Goal: Find specific page/section: Find specific page/section

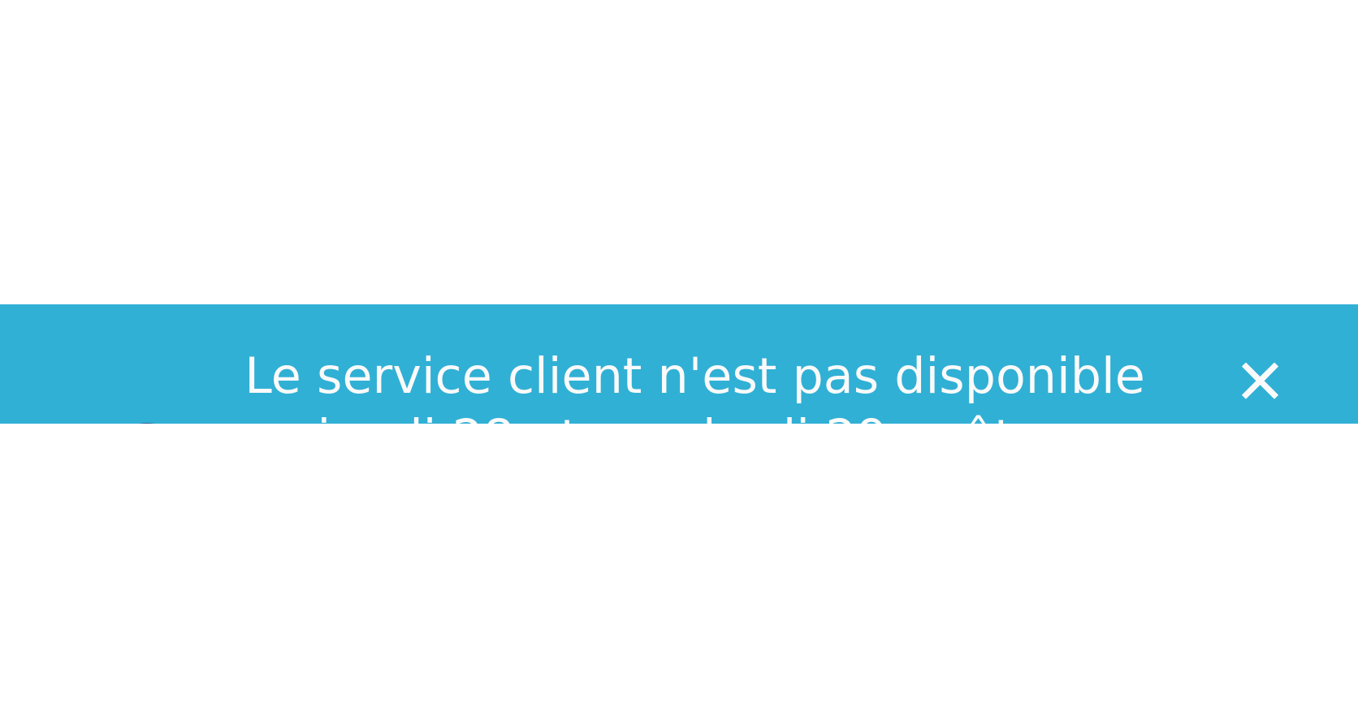
scroll to position [270, 0]
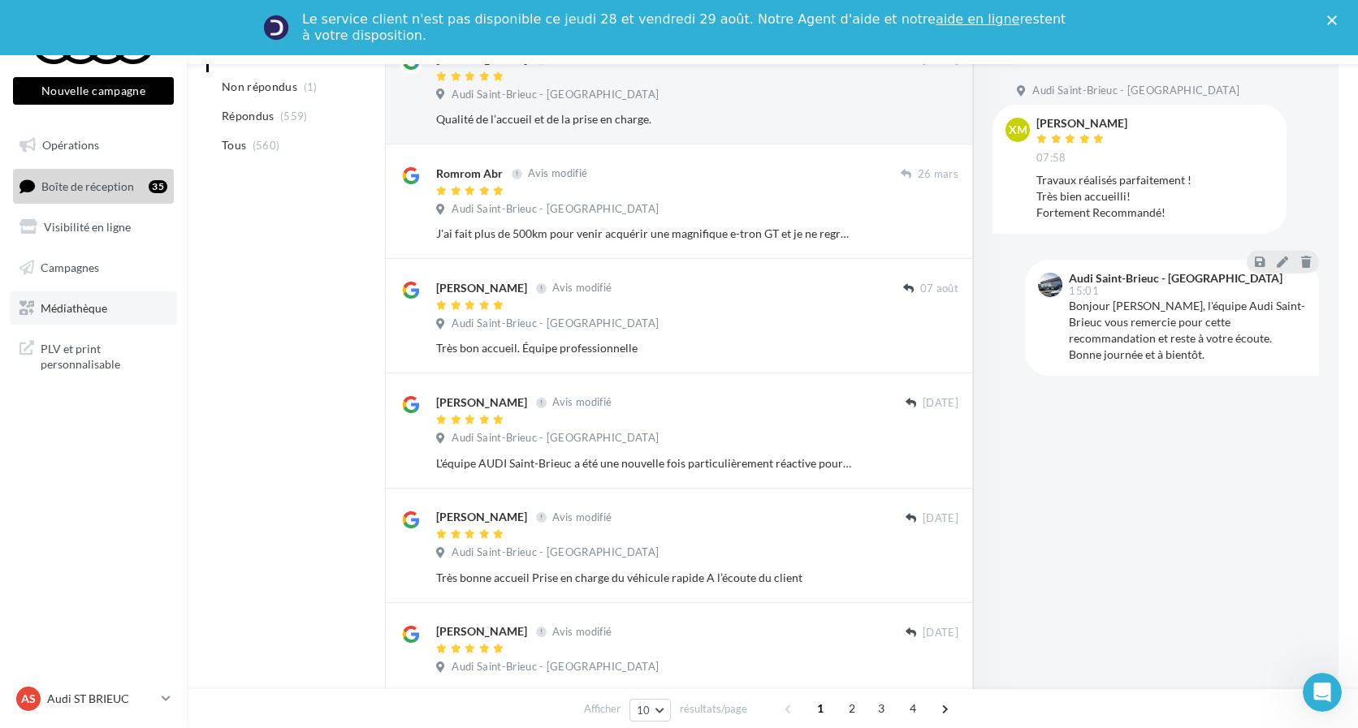
click at [71, 308] on span "Médiathèque" at bounding box center [74, 307] width 67 height 14
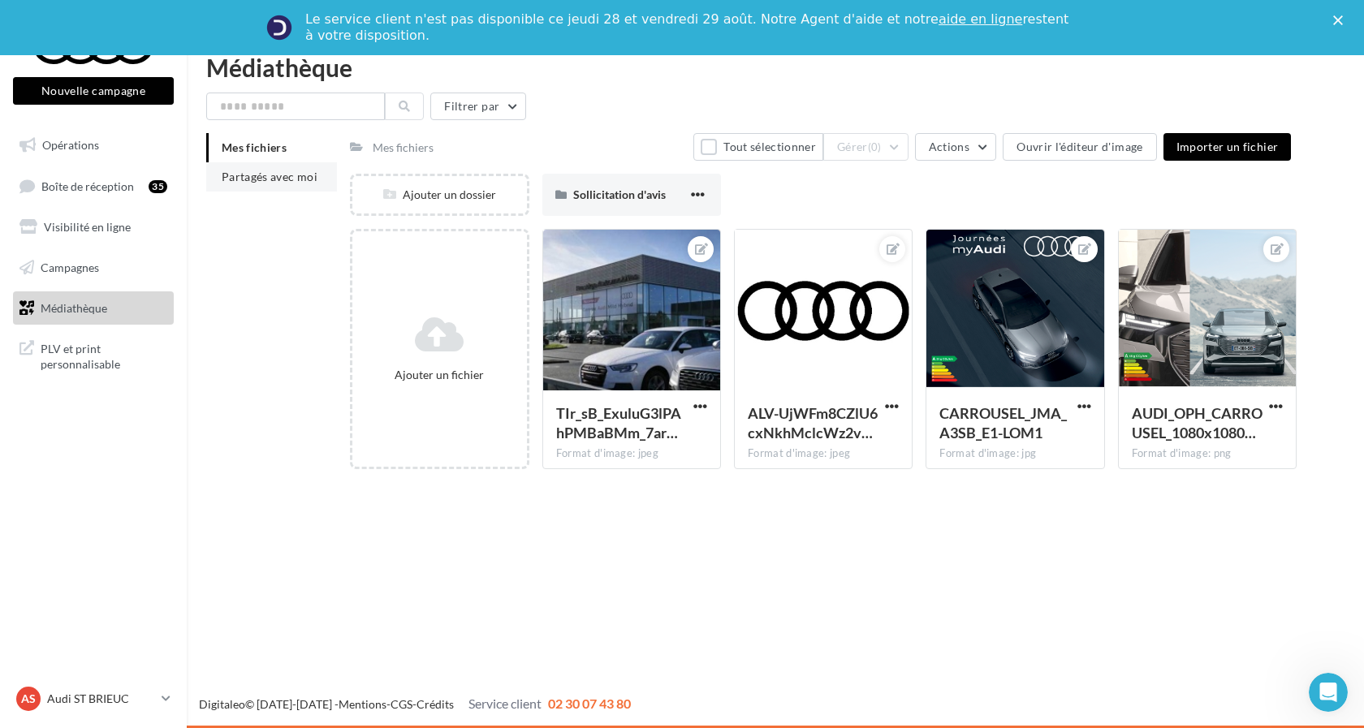
click at [281, 171] on span "Partagés avec moi" at bounding box center [270, 177] width 96 height 14
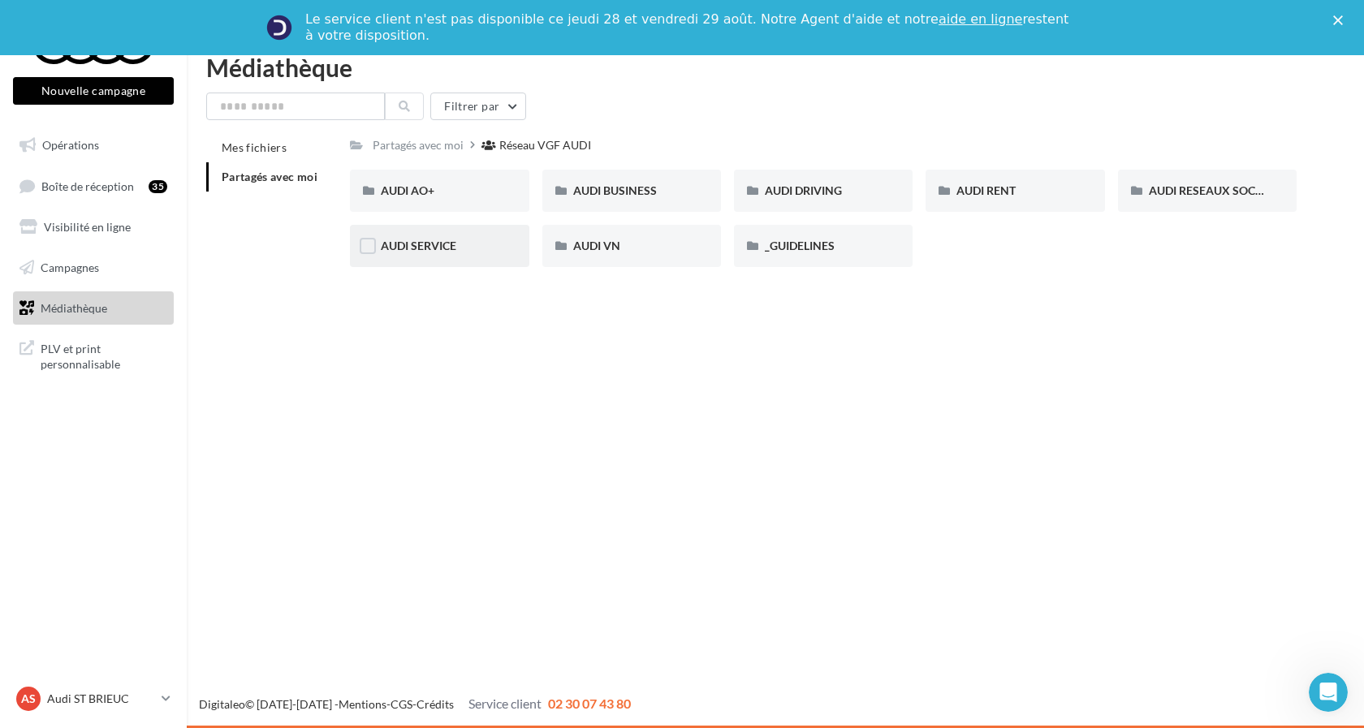
click at [459, 258] on div "AUDI SERVICE" at bounding box center [439, 246] width 179 height 42
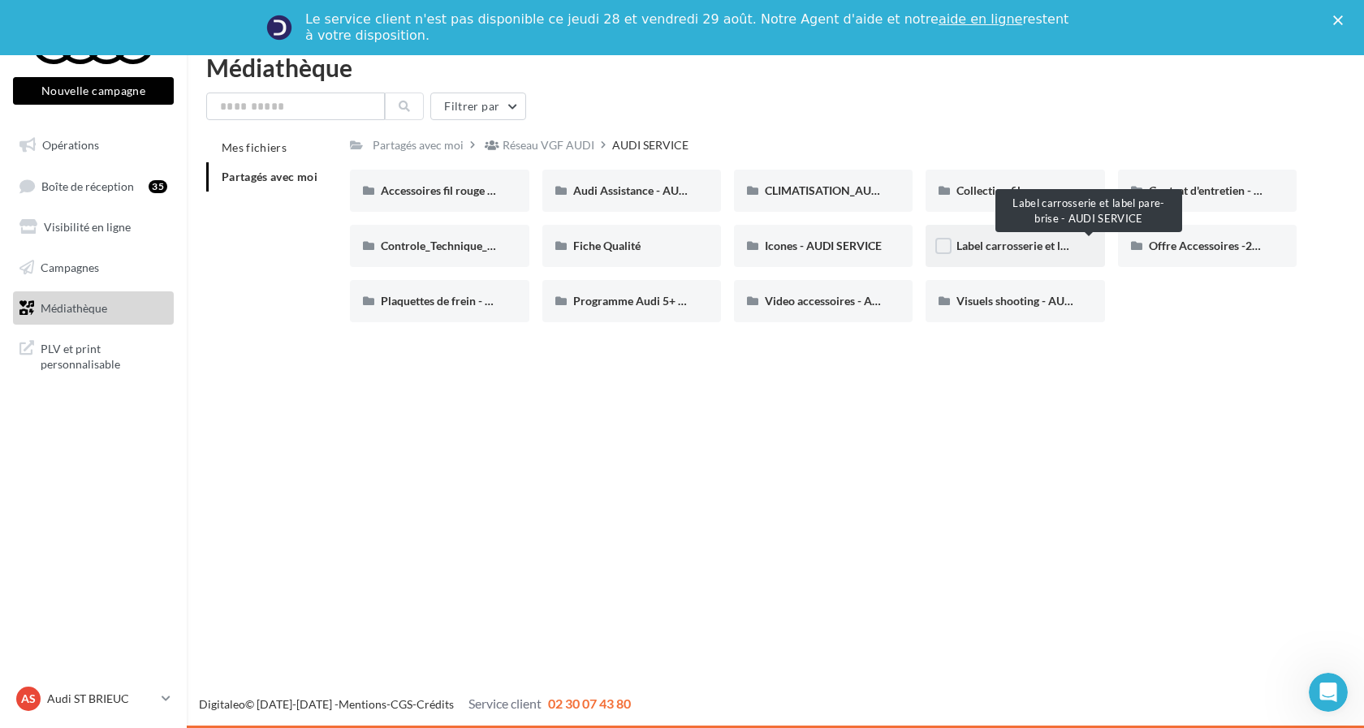
click at [1034, 249] on span "Label carrosserie et label pare-brise - AUDI SERVICE" at bounding box center [1089, 246] width 264 height 14
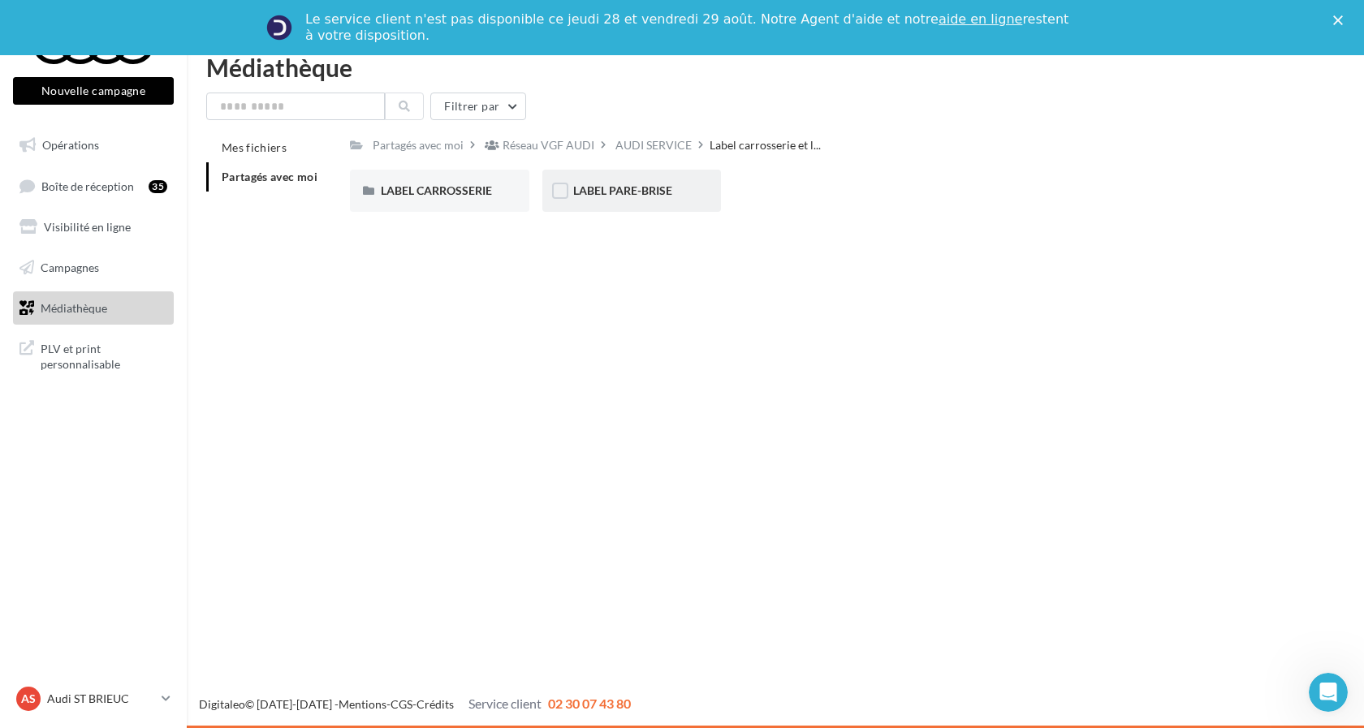
click at [644, 205] on div "LABEL PARE-BRISE" at bounding box center [631, 191] width 179 height 42
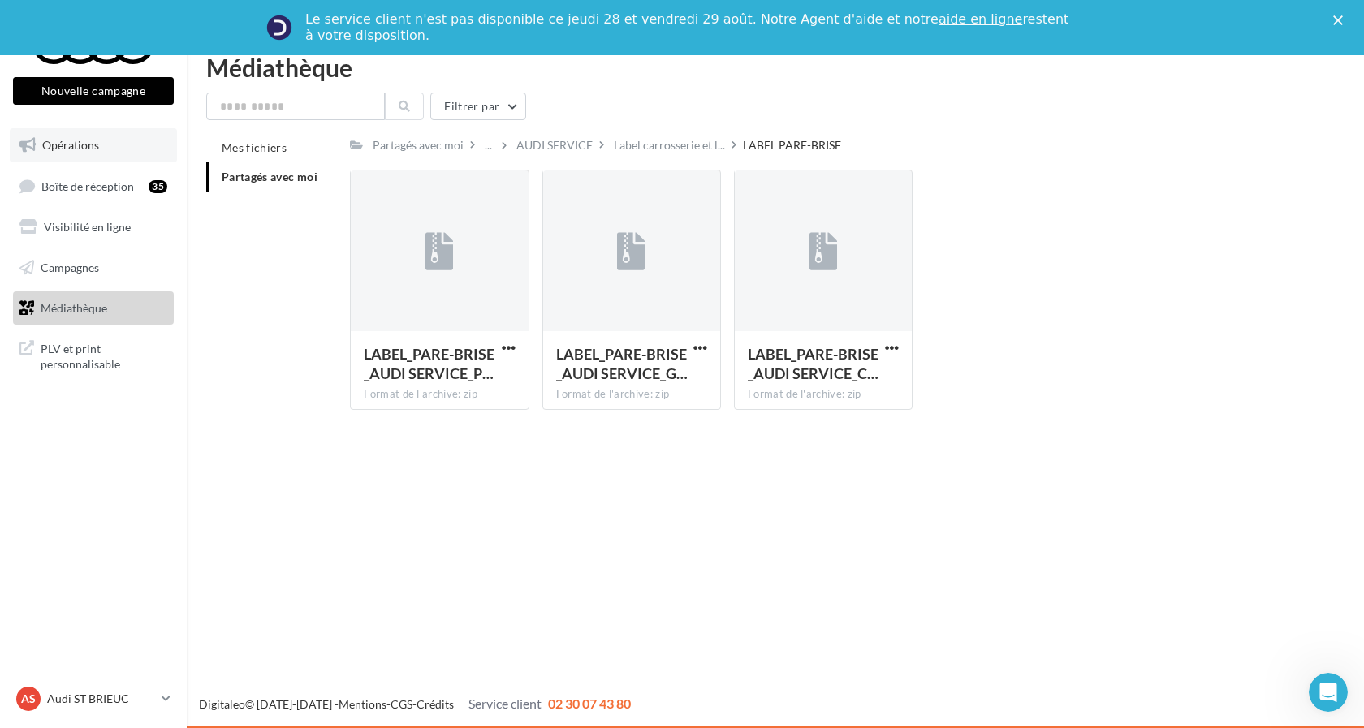
click at [80, 153] on link "Opérations" at bounding box center [93, 145] width 167 height 34
